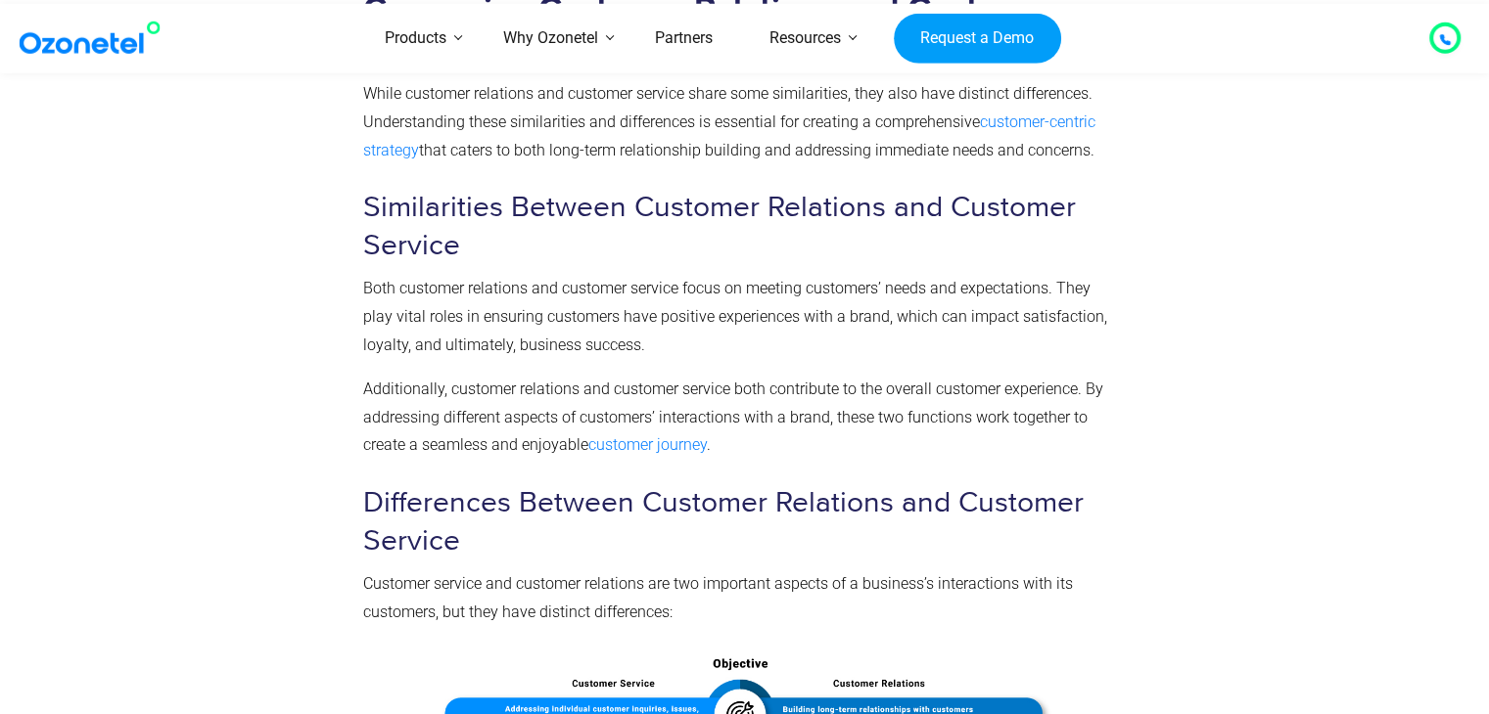
scroll to position [4109, 0]
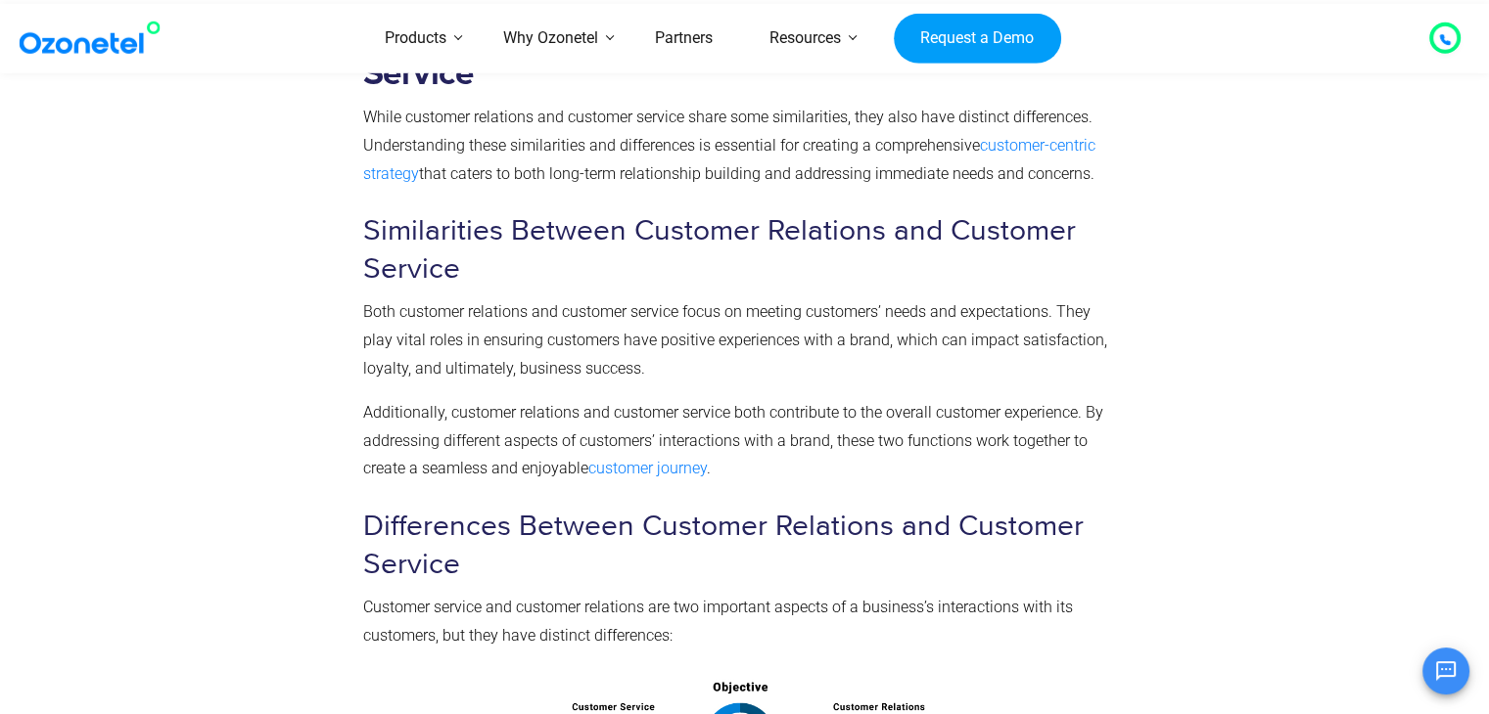
scroll to position [4013, 0]
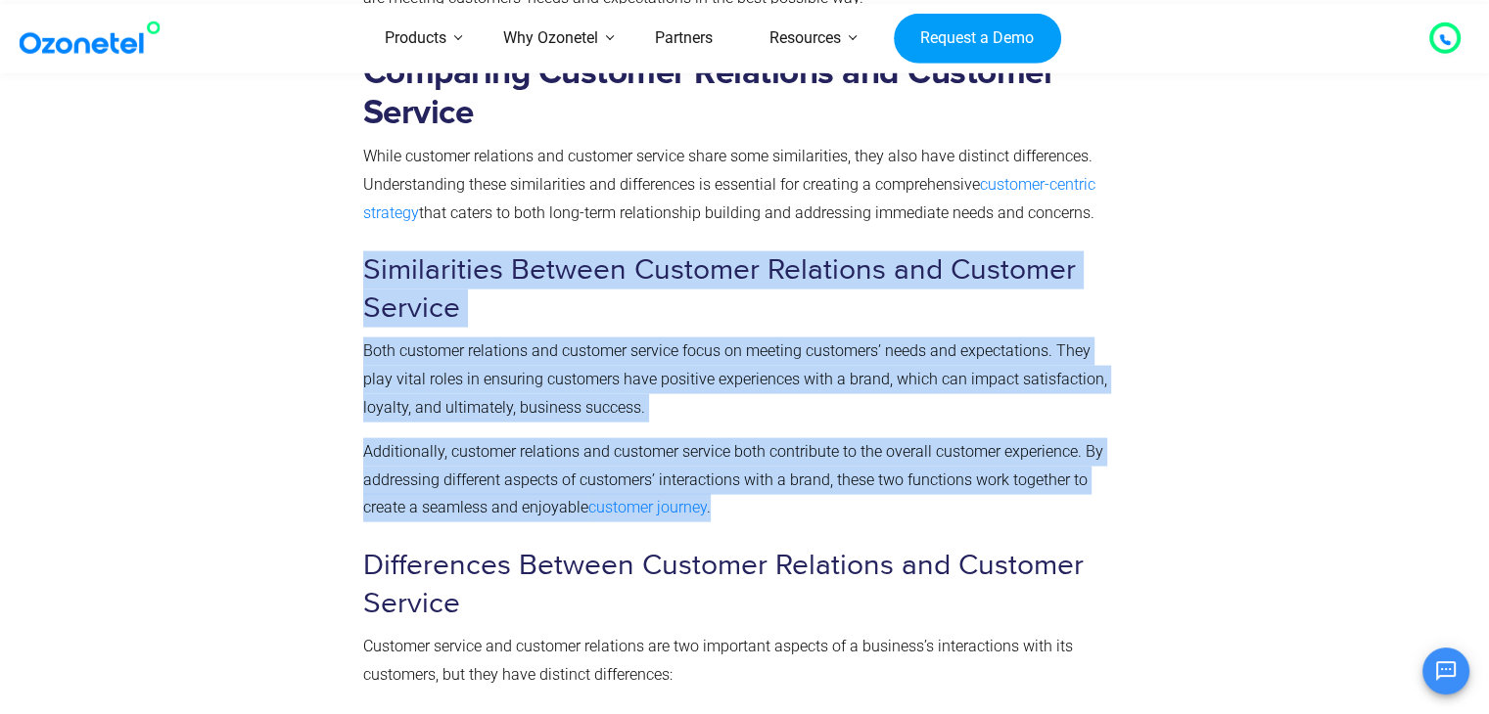
drag, startPoint x: 356, startPoint y: 263, endPoint x: 799, endPoint y: 506, distance: 504.6
click at [799, 506] on div "Comparing Customer Relations and Customer Service While customer relations and …" at bounding box center [740, 654] width 775 height 1232
copy div "Similarities Between Customer Relations and Customer Service Both customer rela…"
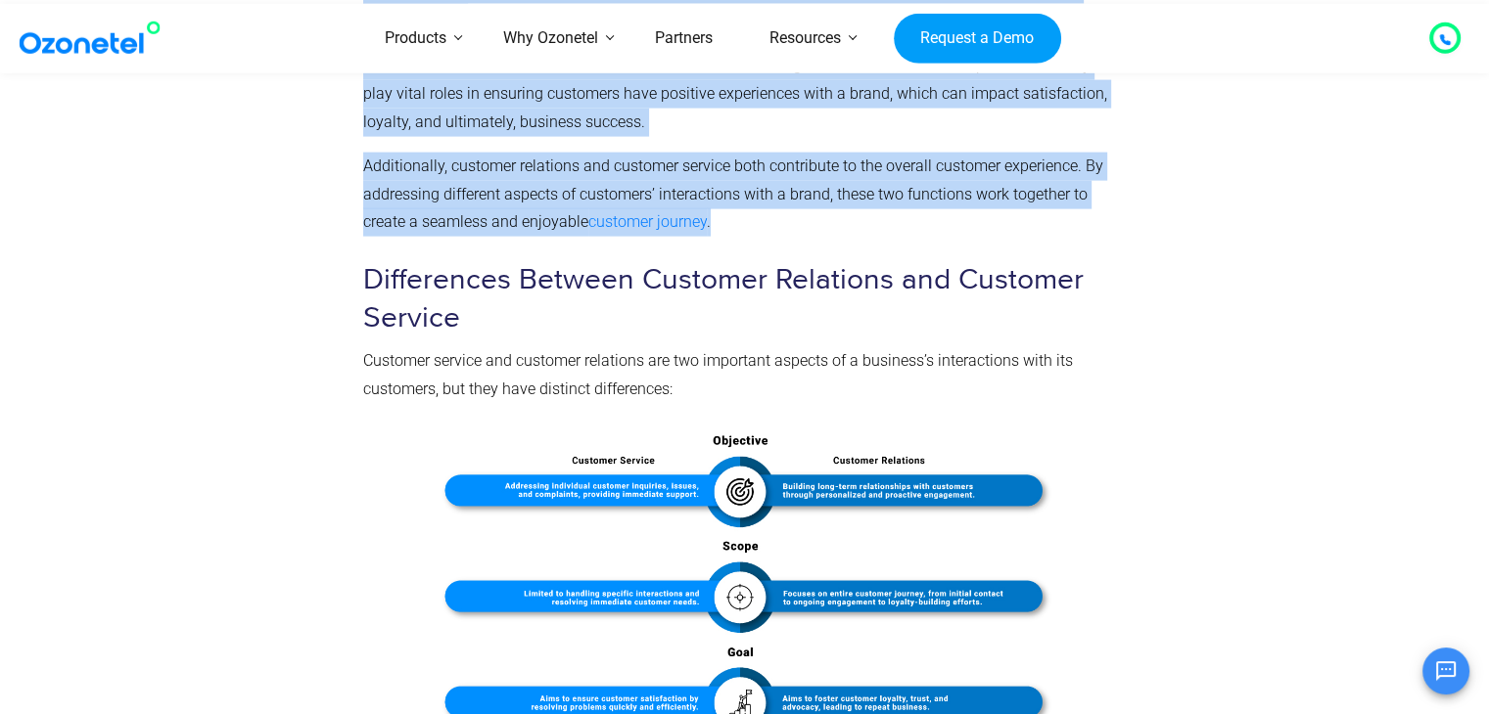
scroll to position [4322, 0]
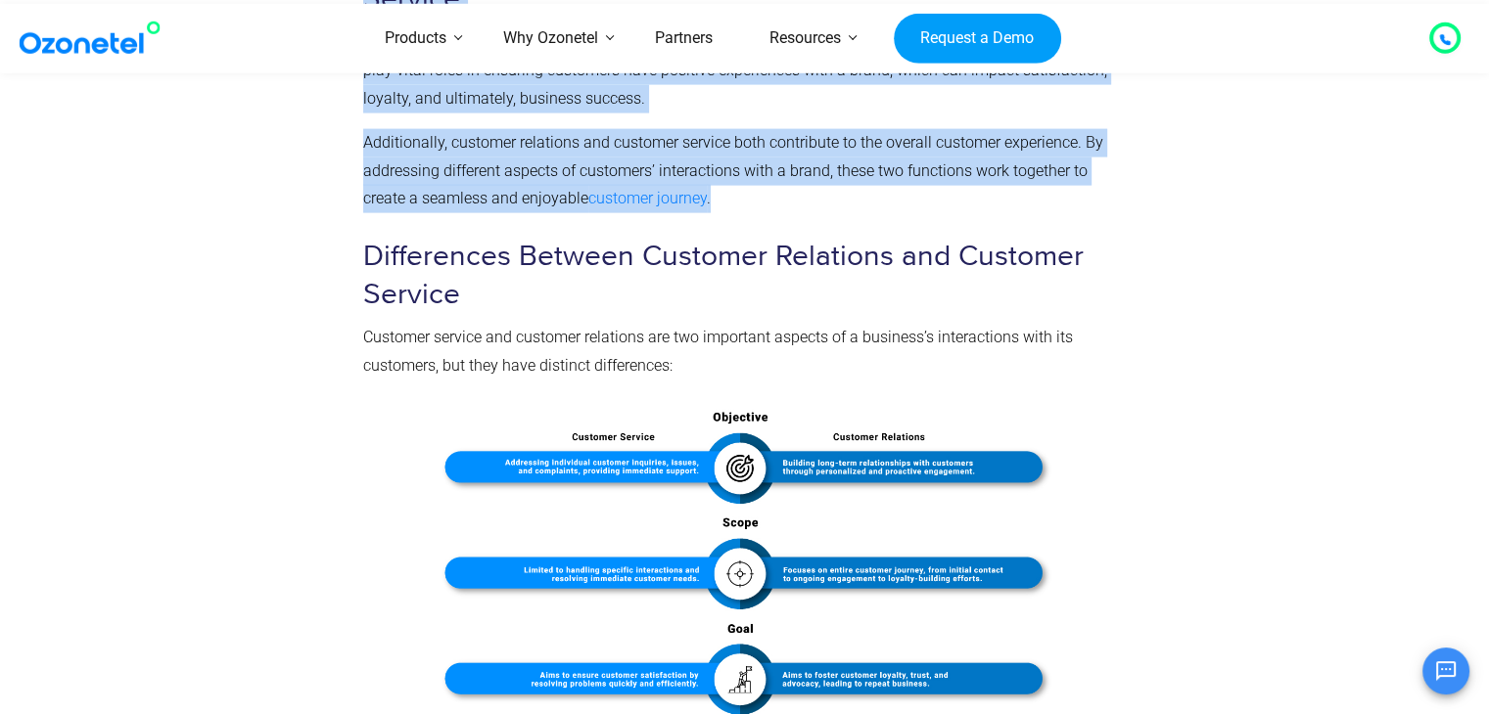
click at [1030, 406] on img at bounding box center [741, 665] width 756 height 539
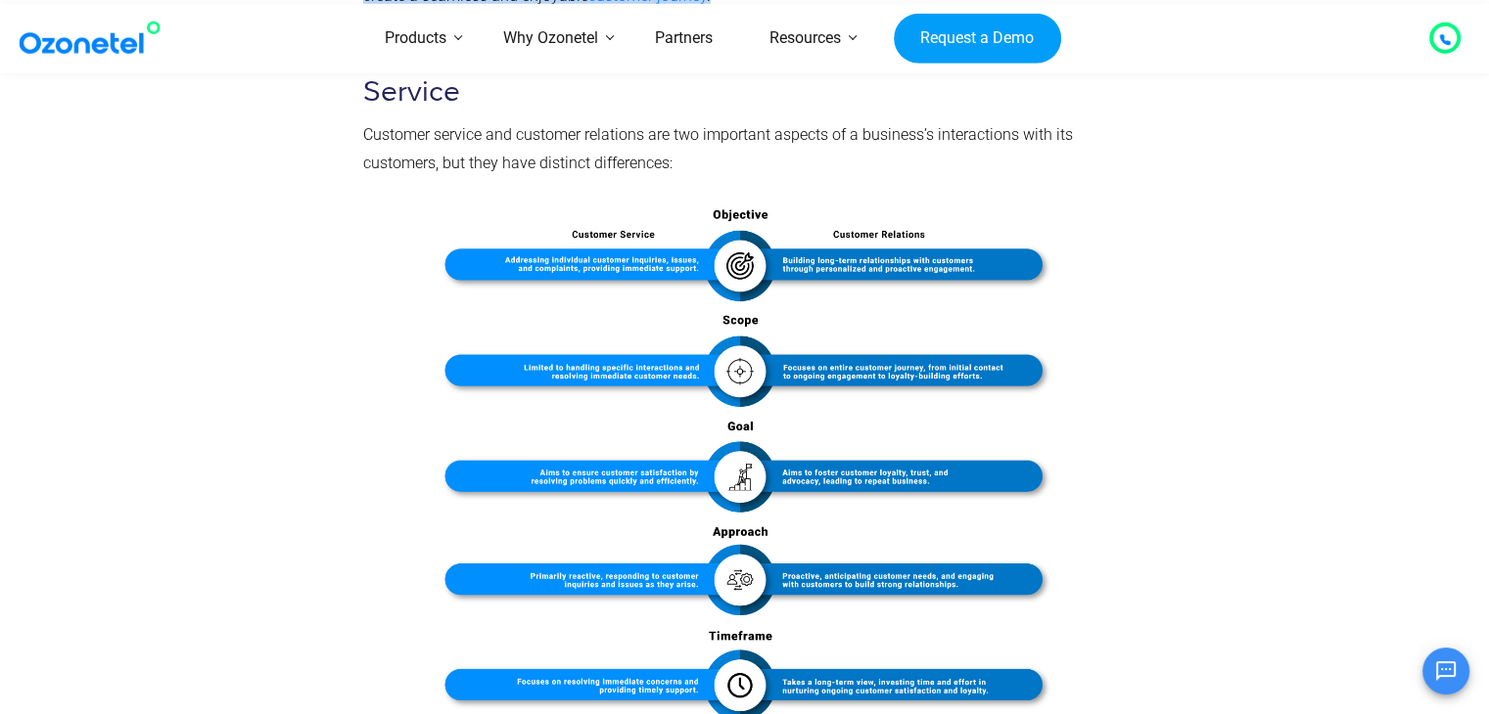
scroll to position [4909, 0]
